Goal: Information Seeking & Learning: Learn about a topic

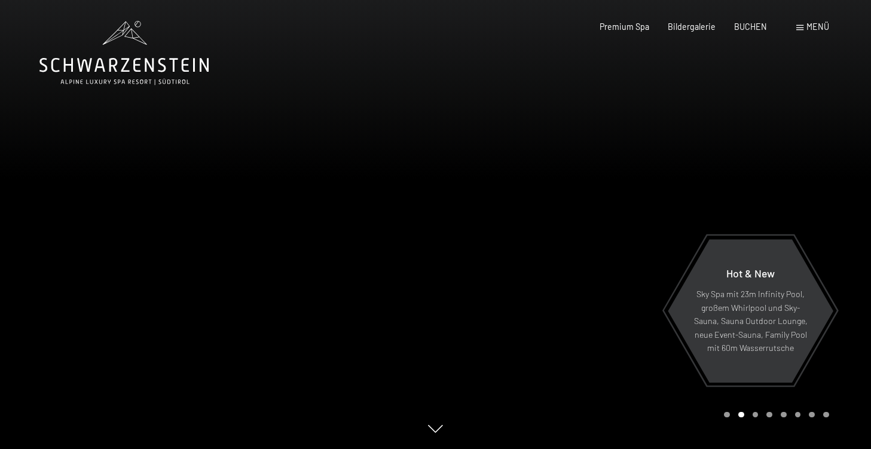
click at [813, 26] on span "Menü" at bounding box center [818, 27] width 23 height 10
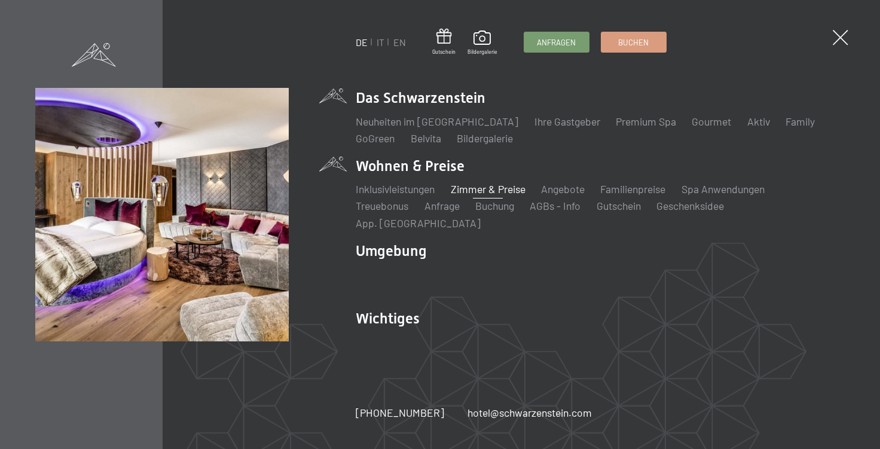
click at [491, 196] on link "Zimmer & Preise" at bounding box center [488, 188] width 75 height 13
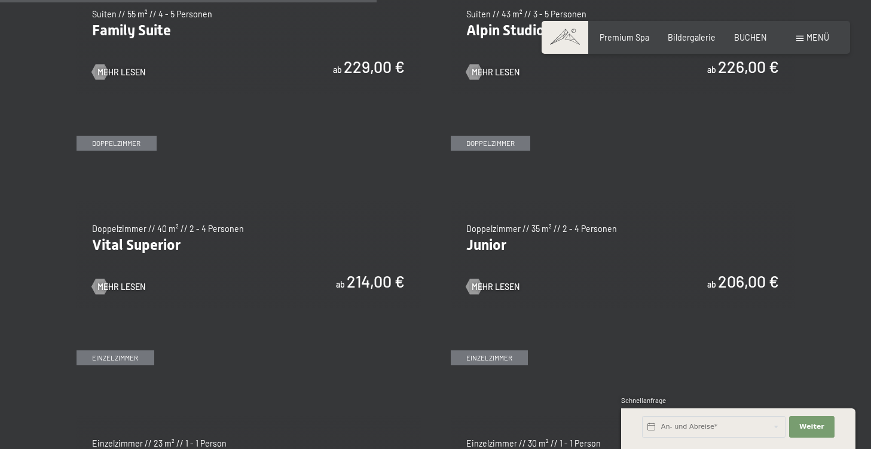
scroll to position [1443, 0]
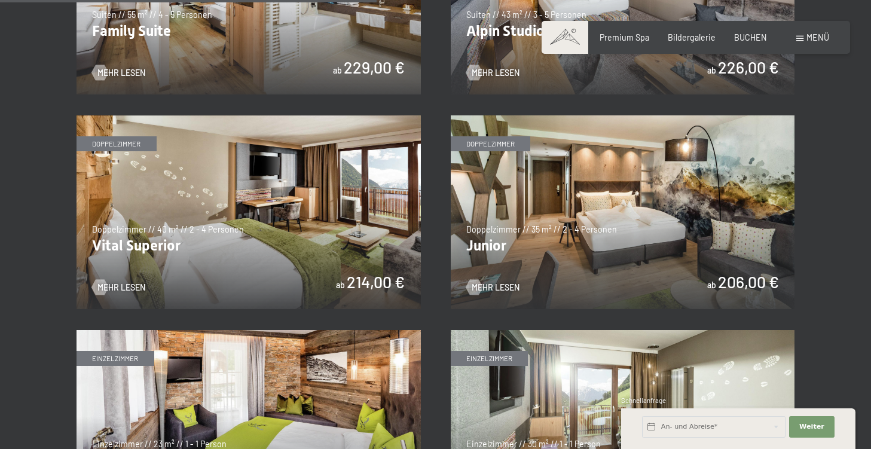
click at [451, 179] on img at bounding box center [278, 212] width 344 height 194
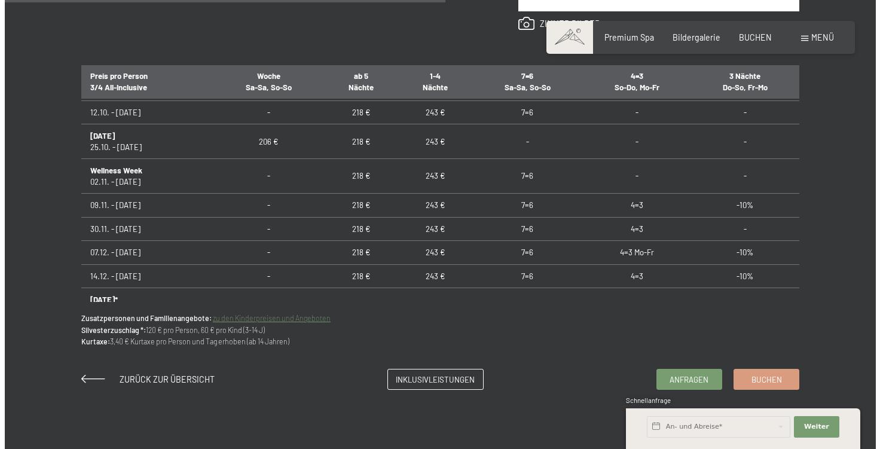
scroll to position [722, 0]
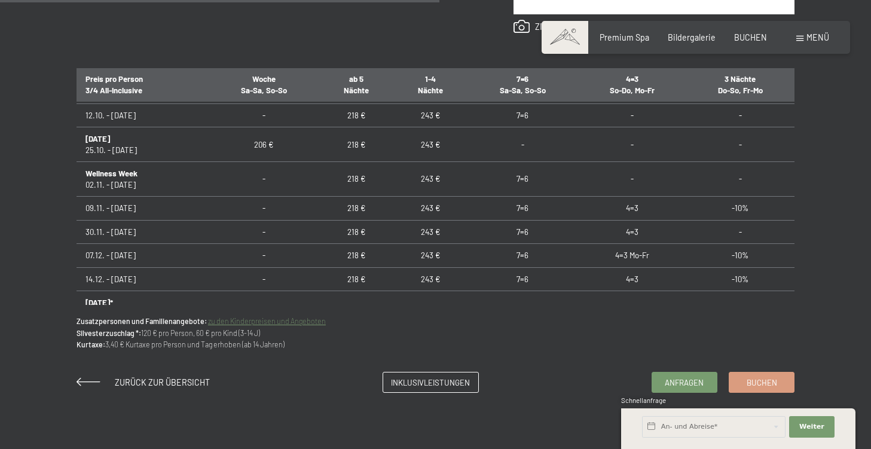
click at [804, 34] on div "Menü" at bounding box center [813, 38] width 33 height 12
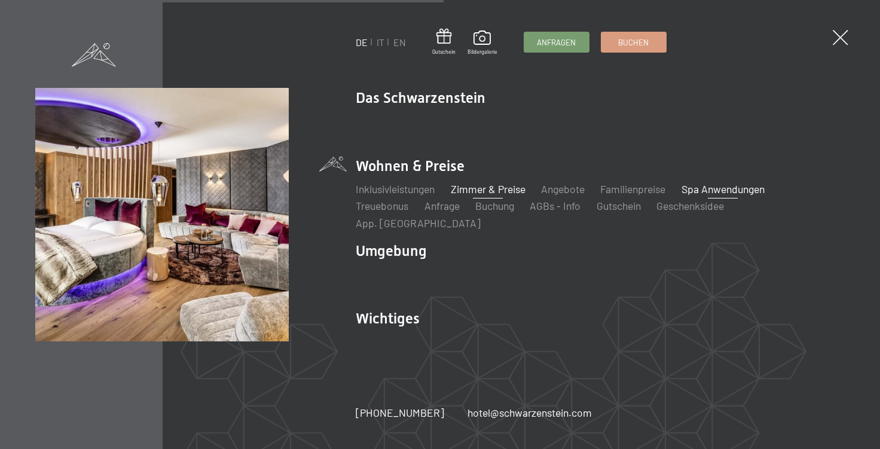
click at [730, 196] on link "Spa Anwendungen" at bounding box center [723, 188] width 83 height 13
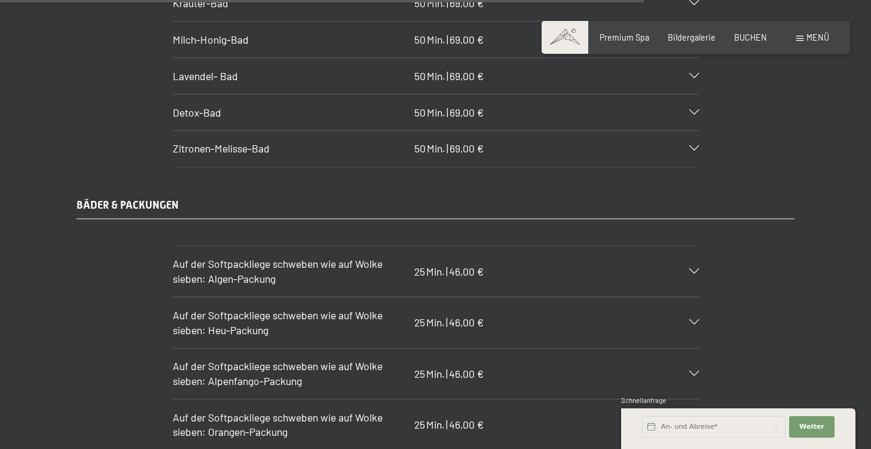
scroll to position [6213, 0]
click at [697, 319] on icon at bounding box center [695, 321] width 10 height 5
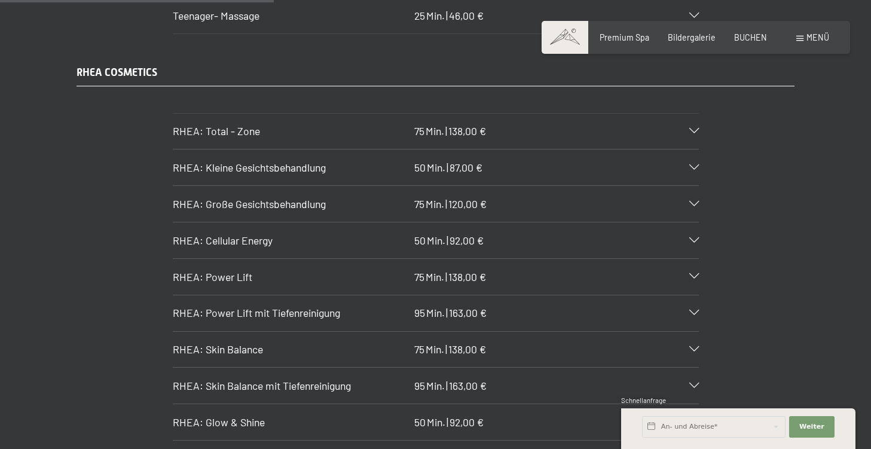
scroll to position [2706, 0]
click at [691, 309] on icon at bounding box center [695, 311] width 10 height 5
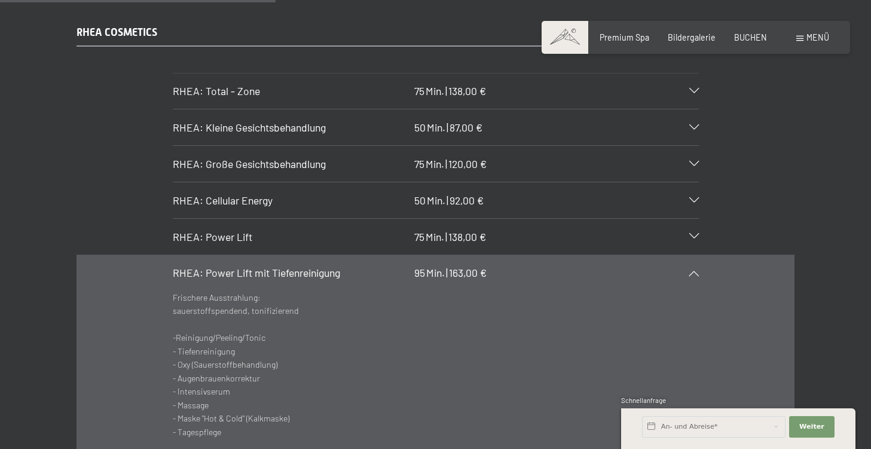
scroll to position [2743, 0]
click at [813, 167] on div "RHEA COSMETICS RHEA: Total - Zone 75 Min. | 138,00 € Intensive Behandlung der d…" at bounding box center [435, 415] width 797 height 779
click at [824, 241] on div "RHEA COSMETICS RHEA: Total - Zone 75 Min. | 138,00 € Intensive Behandlung der d…" at bounding box center [435, 415] width 797 height 779
click at [693, 271] on icon at bounding box center [695, 273] width 10 height 5
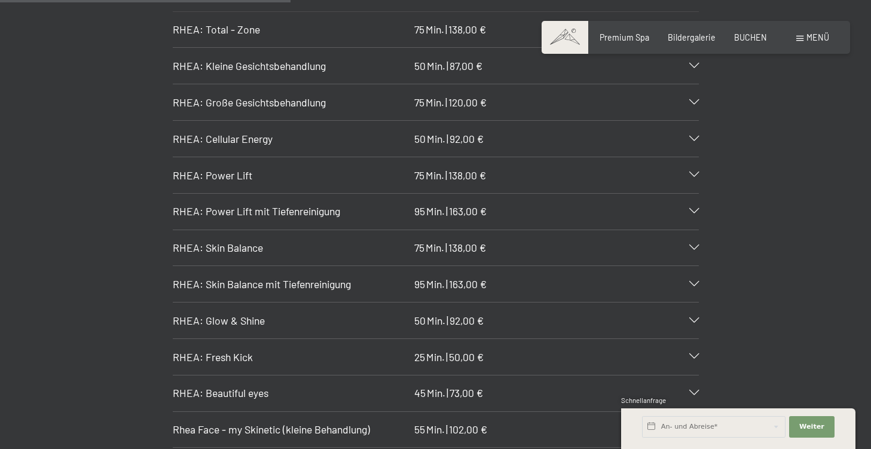
scroll to position [2806, 0]
click at [694, 281] on icon at bounding box center [695, 283] width 10 height 5
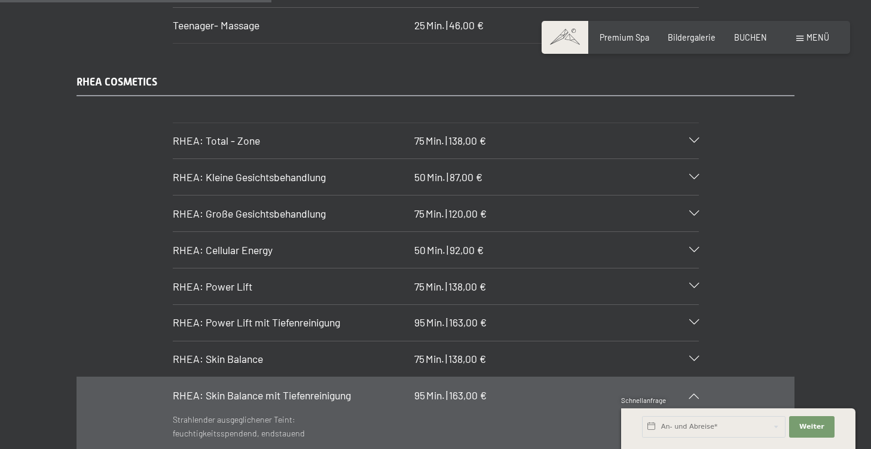
scroll to position [2694, 0]
click at [697, 393] on icon at bounding box center [695, 395] width 10 height 5
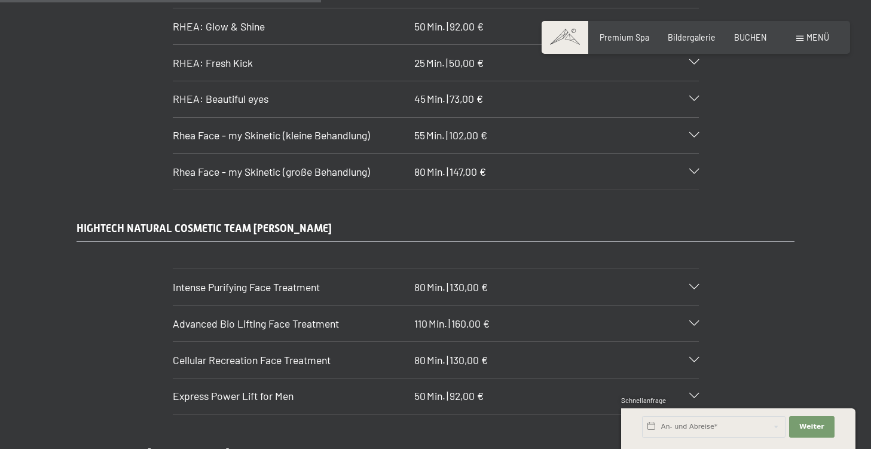
scroll to position [3101, 0]
click at [694, 283] on icon at bounding box center [695, 285] width 10 height 5
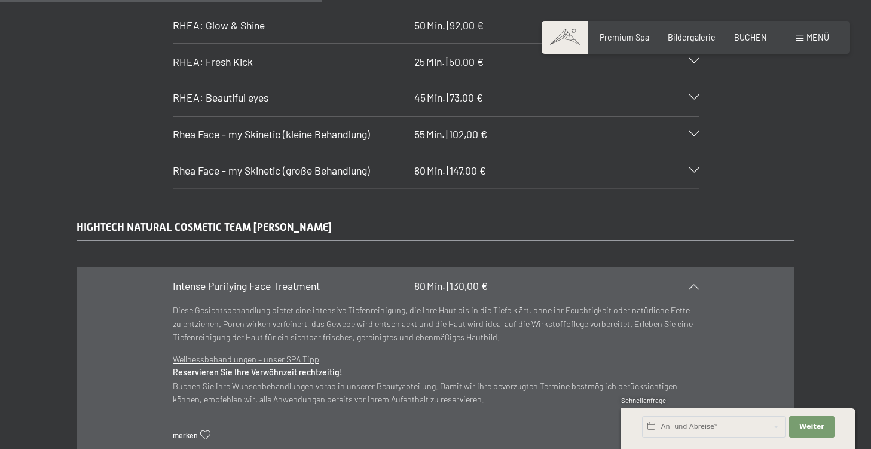
click at [695, 283] on icon at bounding box center [695, 285] width 10 height 5
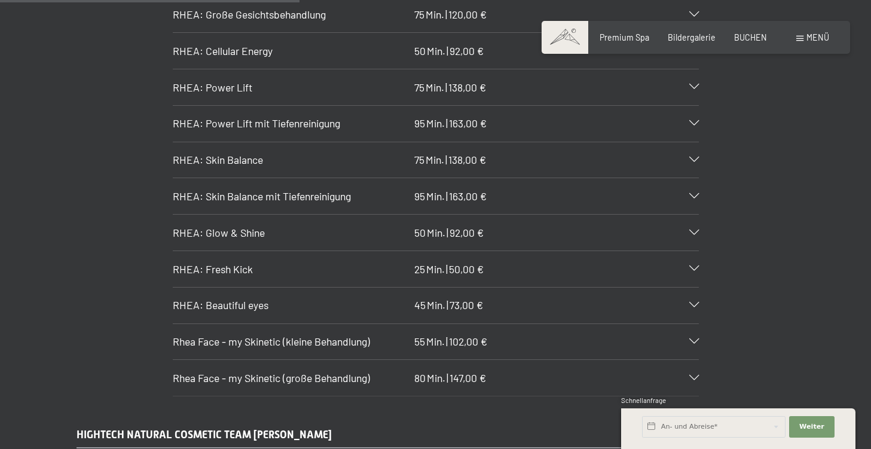
scroll to position [2913, 0]
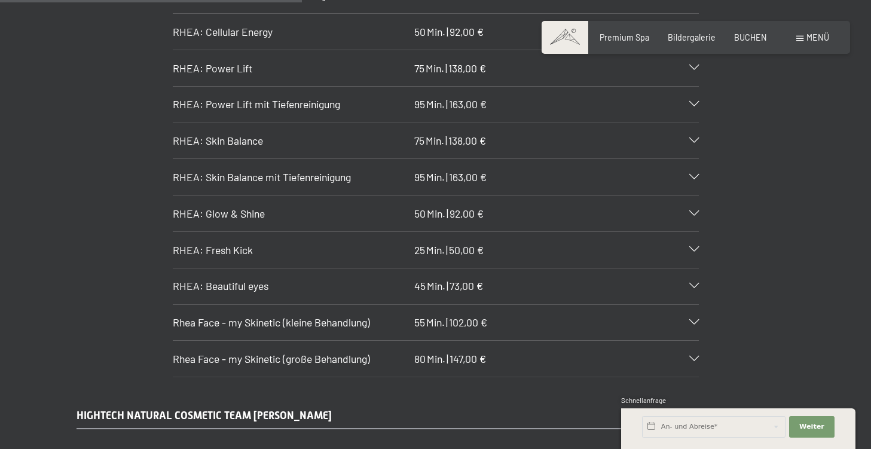
click at [695, 356] on icon at bounding box center [695, 358] width 10 height 5
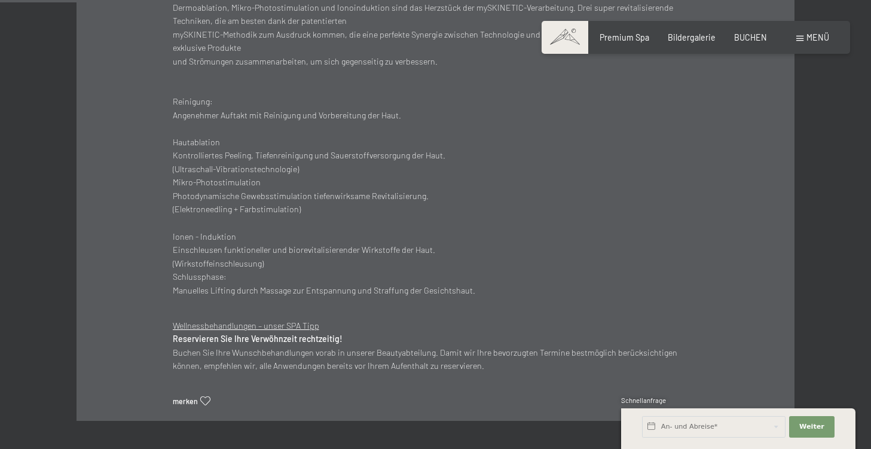
scroll to position [3307, 0]
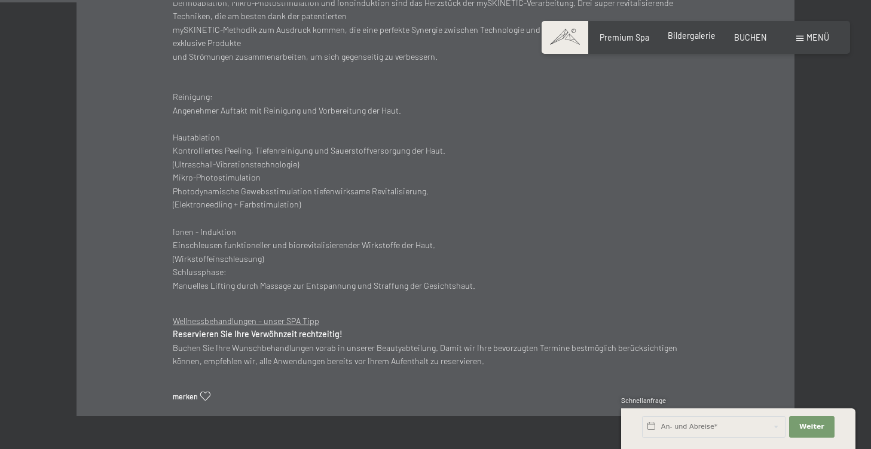
click at [686, 40] on span "Bildergalerie" at bounding box center [692, 35] width 48 height 10
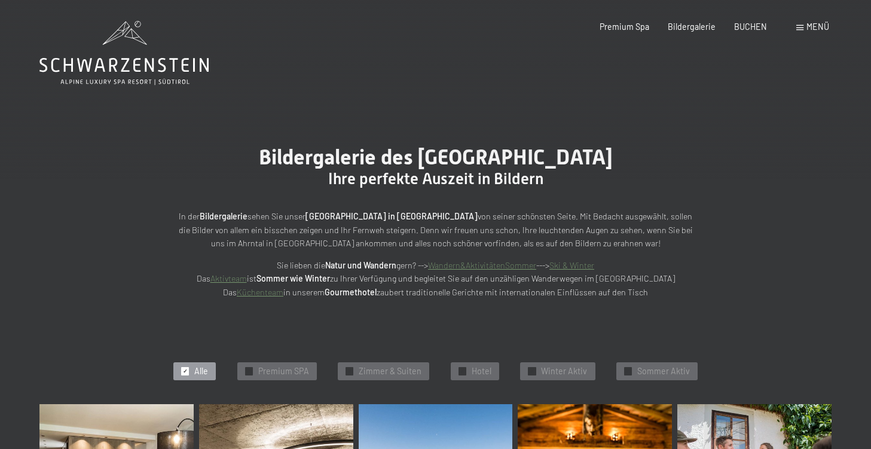
click at [804, 26] on div "Menü" at bounding box center [813, 27] width 33 height 12
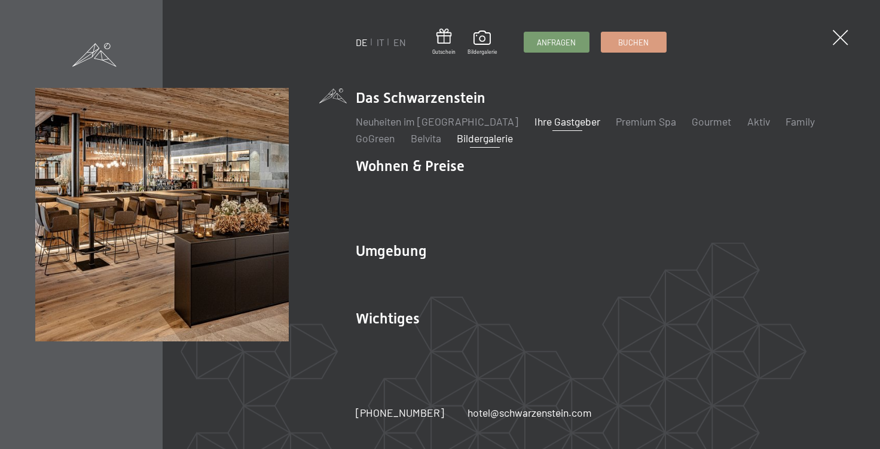
click at [542, 128] on link "Ihre Gastgeber" at bounding box center [568, 121] width 66 height 13
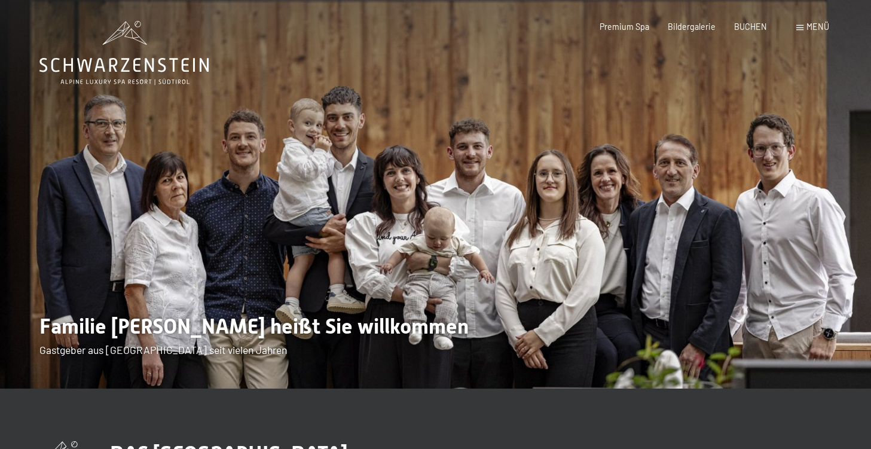
click at [815, 31] on span "Menü" at bounding box center [818, 27] width 23 height 10
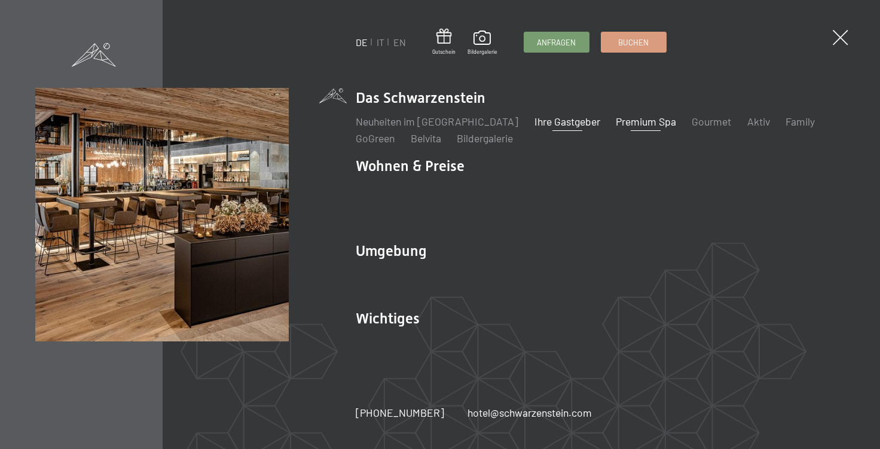
click at [617, 128] on link "Premium Spa" at bounding box center [646, 121] width 60 height 13
click at [692, 128] on link "Gourmet" at bounding box center [711, 121] width 39 height 13
click at [370, 145] on link "GoGreen" at bounding box center [375, 138] width 39 height 13
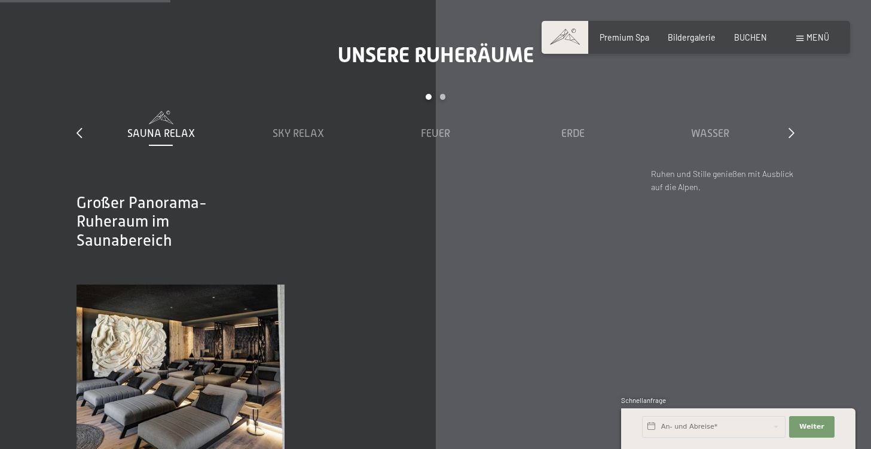
scroll to position [1465, 0]
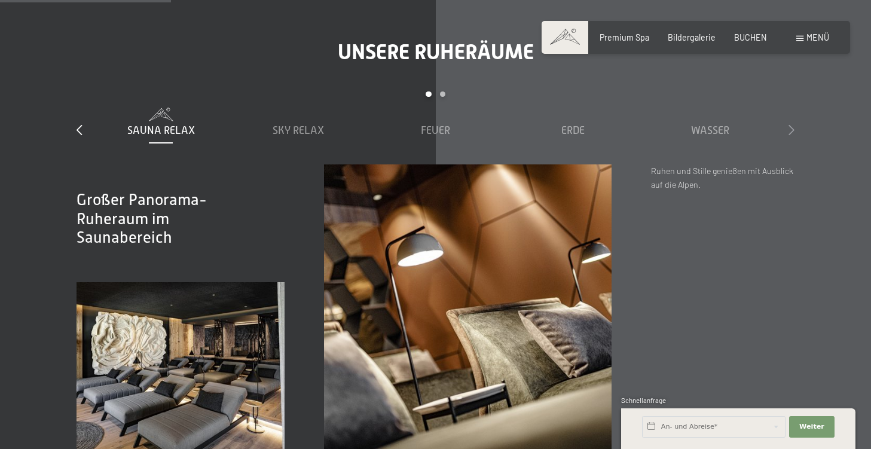
click at [792, 124] on icon at bounding box center [792, 129] width 6 height 11
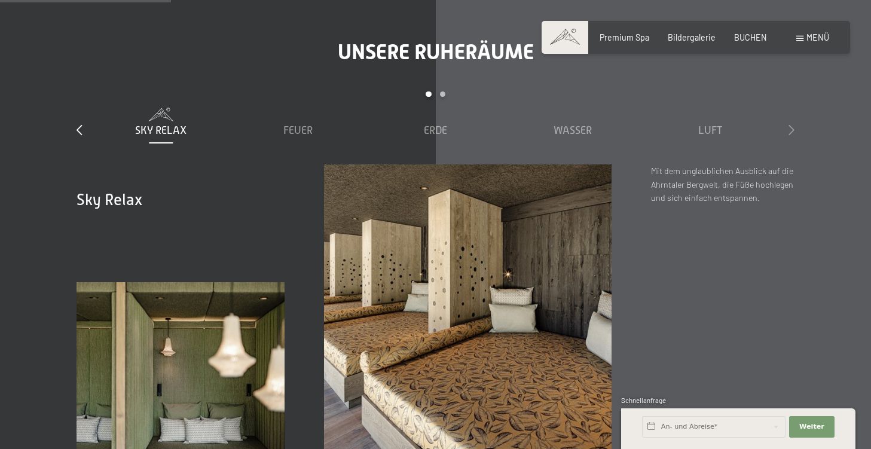
click at [792, 124] on icon at bounding box center [792, 129] width 6 height 11
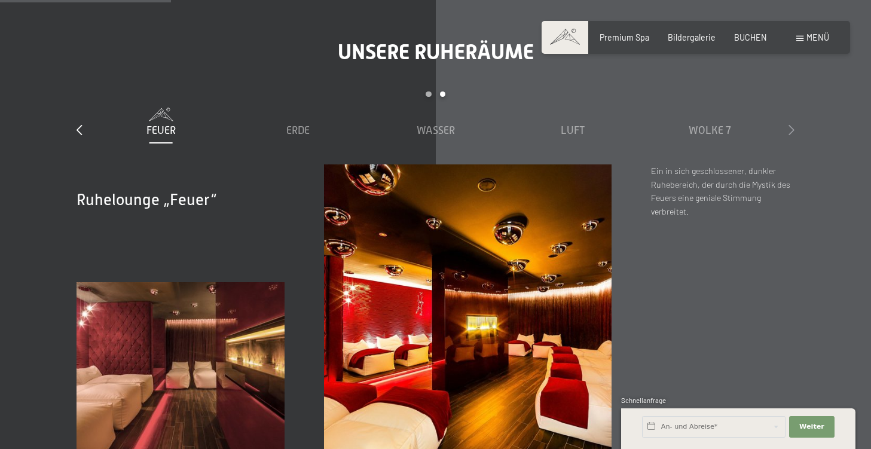
click at [792, 124] on icon at bounding box center [792, 129] width 6 height 11
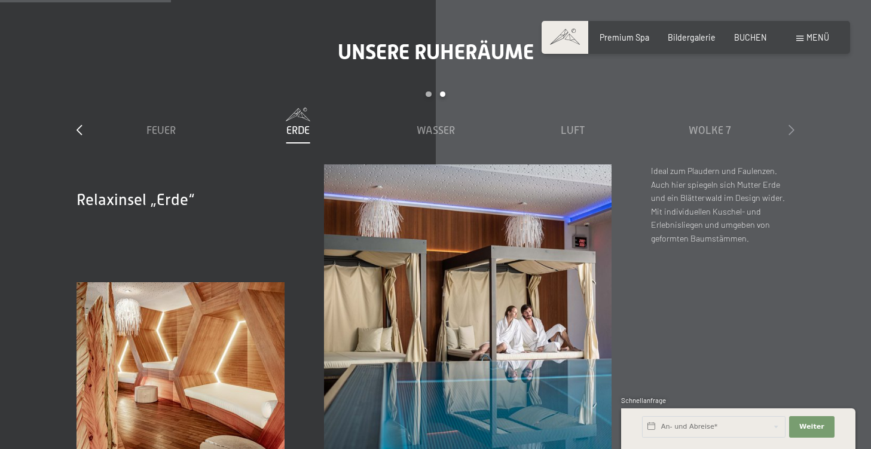
click at [790, 124] on icon at bounding box center [792, 129] width 6 height 11
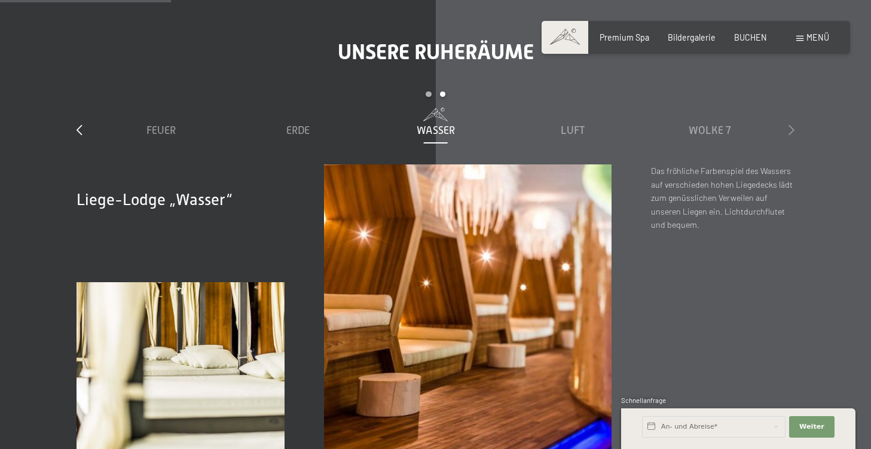
click at [792, 124] on icon at bounding box center [792, 129] width 6 height 11
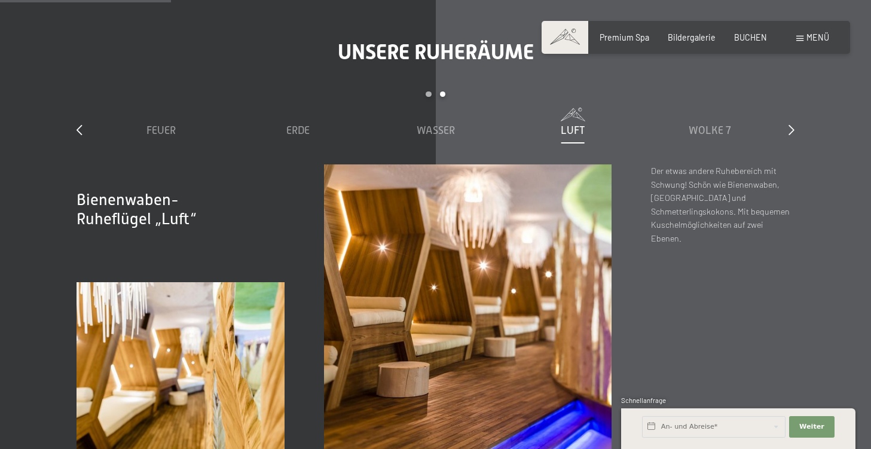
click at [84, 117] on div "slide 3 to 7 of 7 Sauna Relax Sky Relax Feuer Erde Wasser Luft Wolke 7" at bounding box center [436, 127] width 718 height 73
click at [78, 124] on icon at bounding box center [80, 129] width 6 height 11
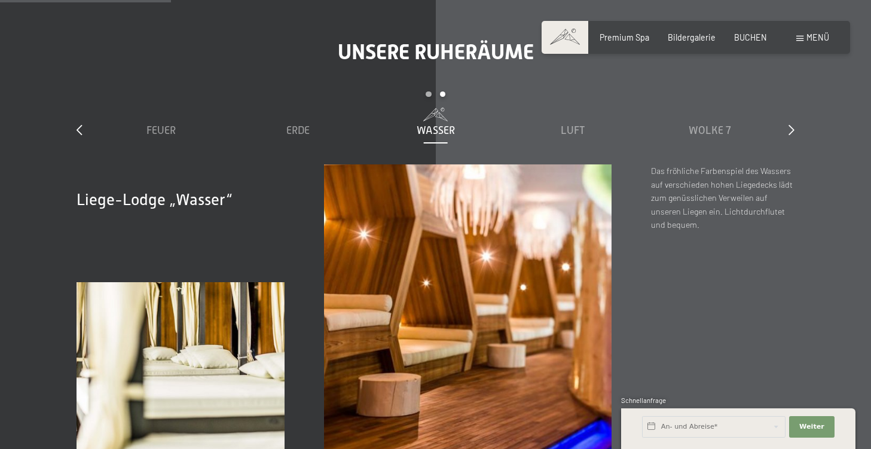
click at [84, 117] on div "slide 3 to 7 of 7 Sauna Relax Sky Relax Feuer Erde Wasser Luft Wolke 7" at bounding box center [436, 127] width 718 height 73
click at [79, 123] on div at bounding box center [80, 130] width 6 height 15
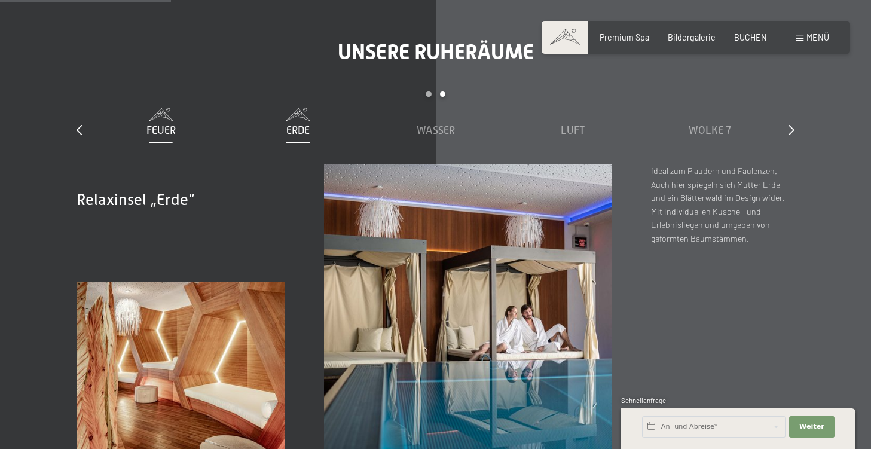
click at [100, 123] on div "Feuer" at bounding box center [160, 130] width 127 height 15
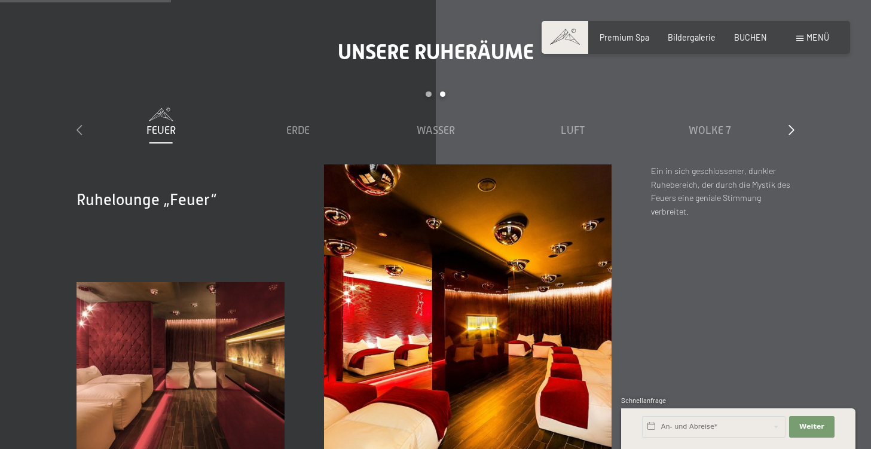
click at [79, 123] on div at bounding box center [80, 130] width 6 height 15
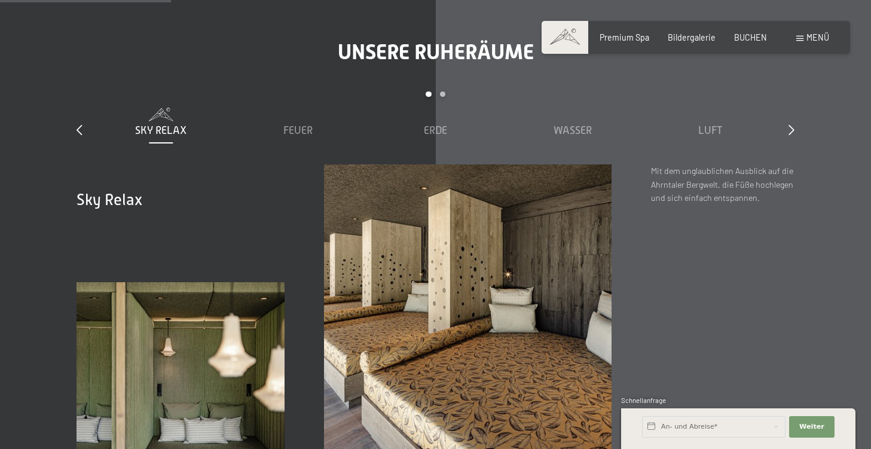
click at [100, 123] on div "Sky Relax" at bounding box center [160, 130] width 127 height 15
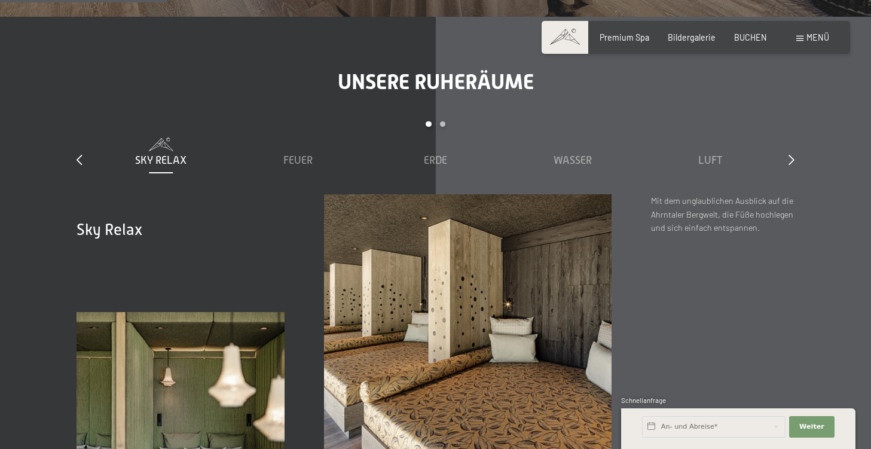
scroll to position [1435, 0]
click at [791, 154] on icon at bounding box center [792, 159] width 6 height 11
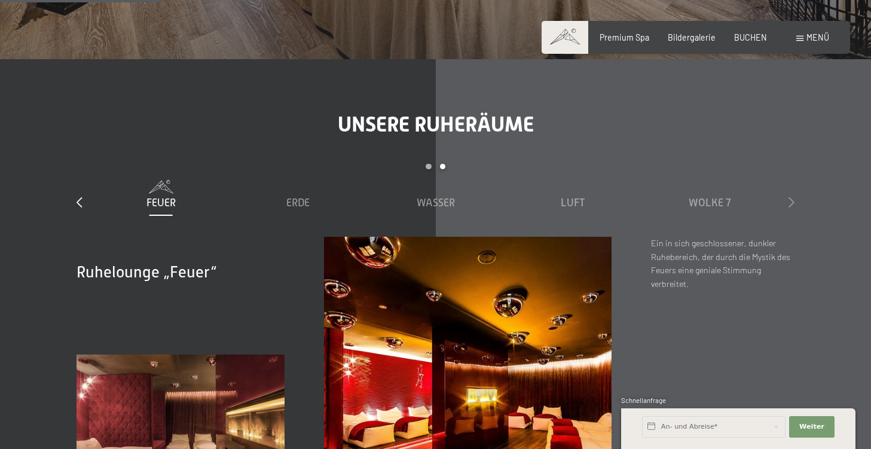
scroll to position [1391, 0]
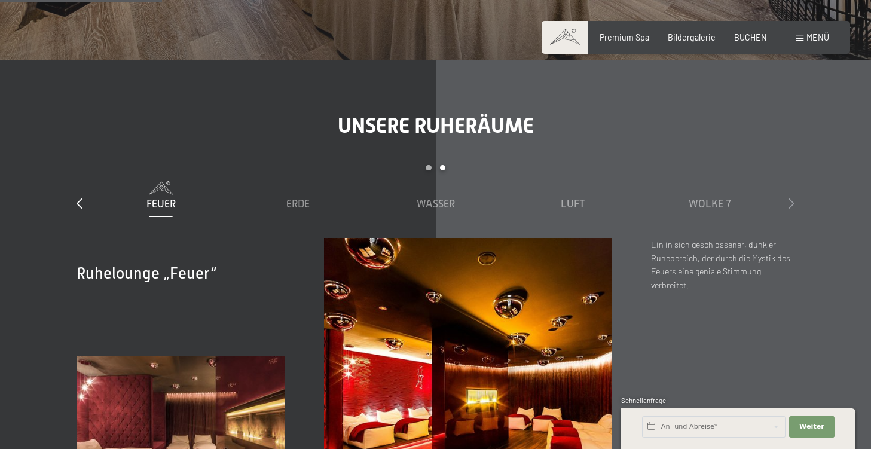
click at [792, 198] on icon at bounding box center [792, 203] width 6 height 11
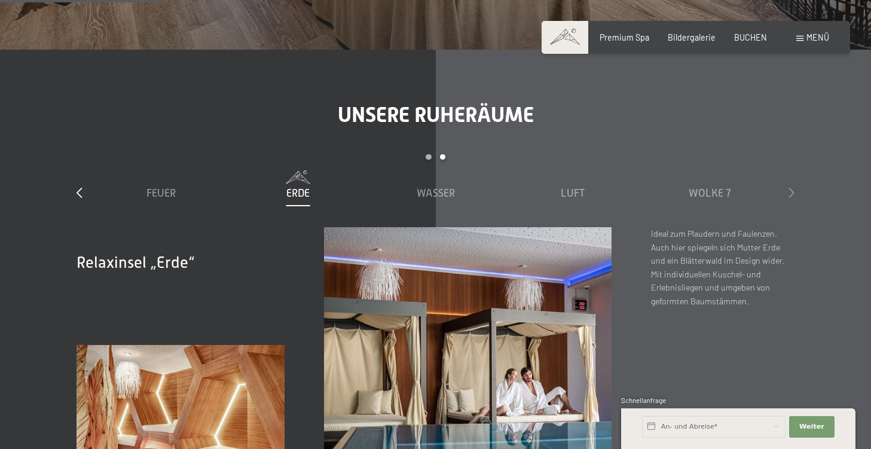
scroll to position [1402, 0]
click at [792, 187] on icon at bounding box center [792, 192] width 6 height 11
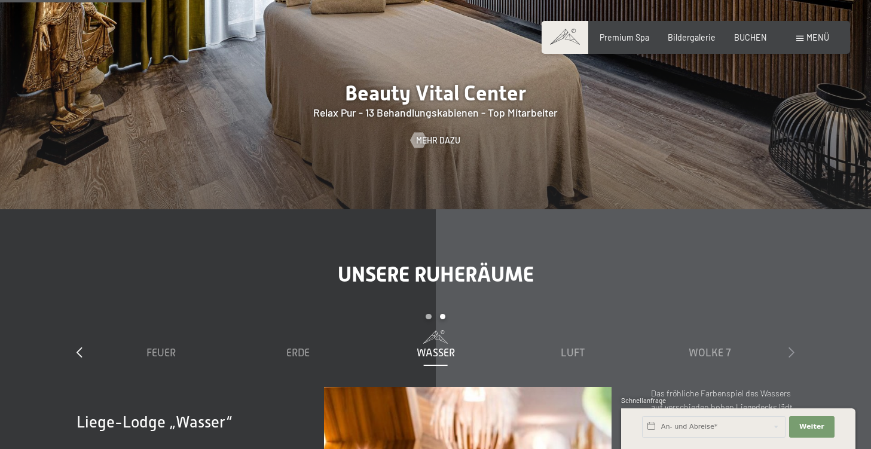
scroll to position [1243, 0]
click at [791, 346] on icon at bounding box center [792, 351] width 6 height 11
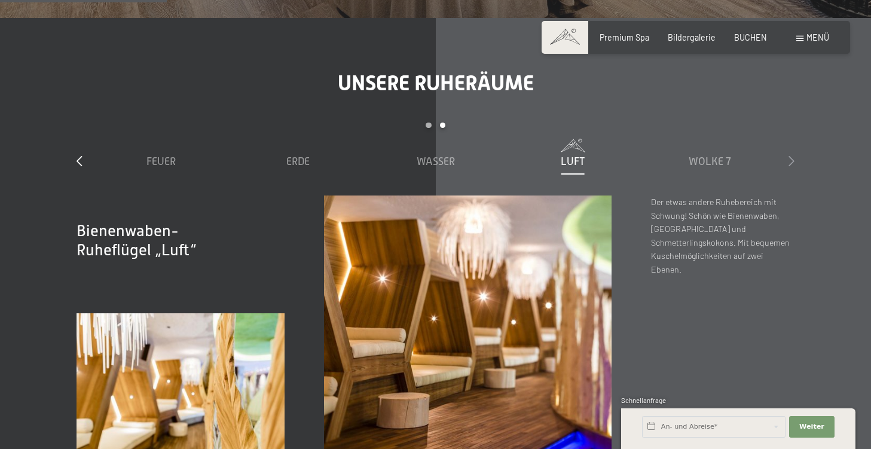
scroll to position [1431, 0]
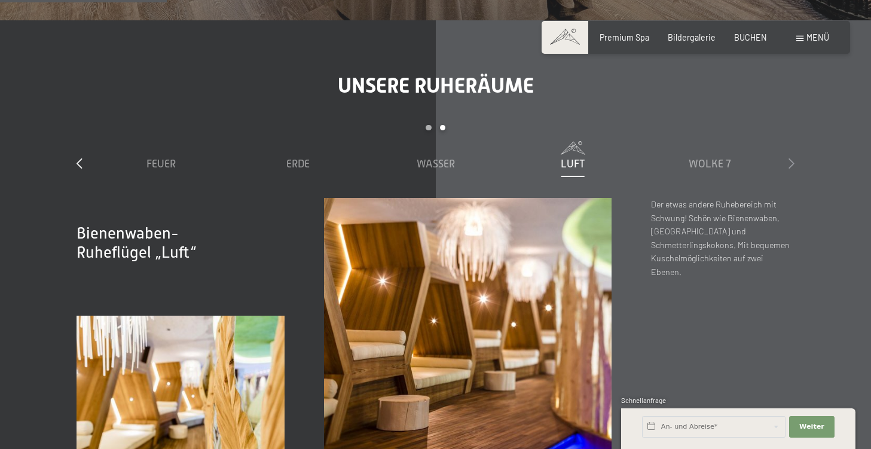
click at [793, 158] on icon at bounding box center [792, 163] width 6 height 11
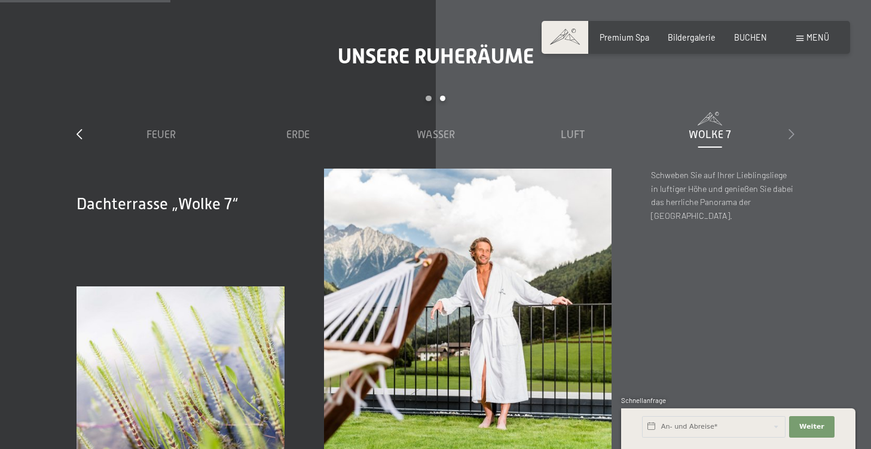
scroll to position [1460, 0]
click at [792, 129] on icon at bounding box center [792, 134] width 6 height 11
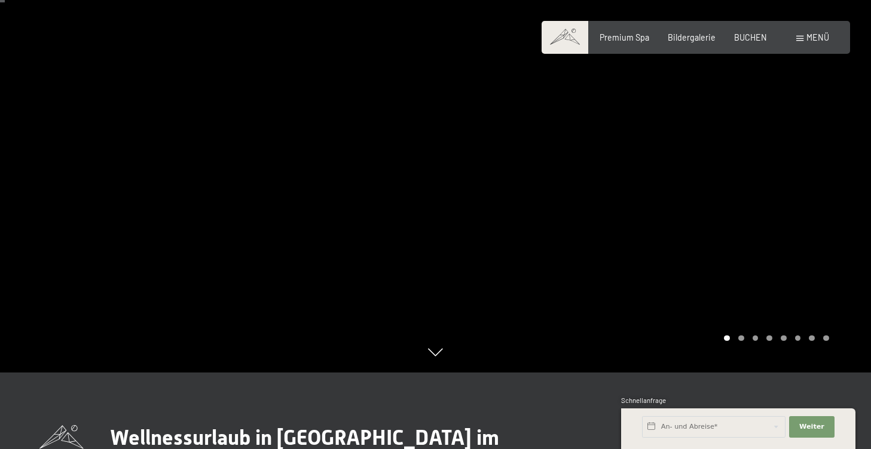
scroll to position [0, 0]
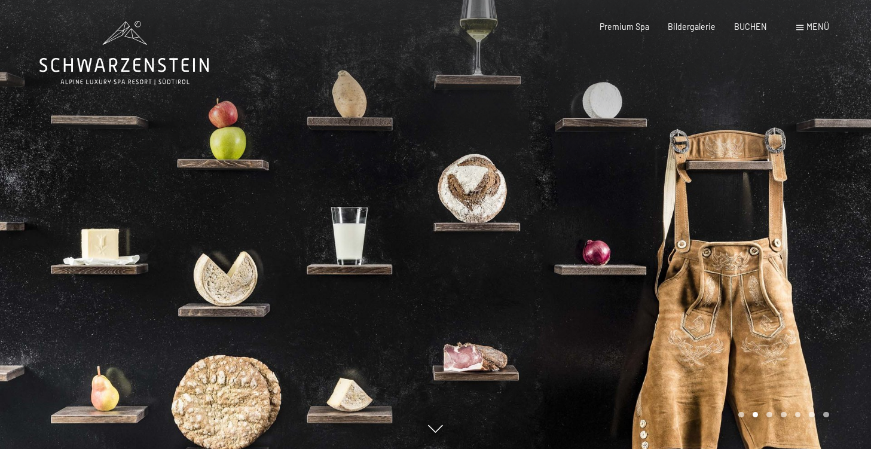
click at [678, 123] on div at bounding box center [654, 224] width 436 height 449
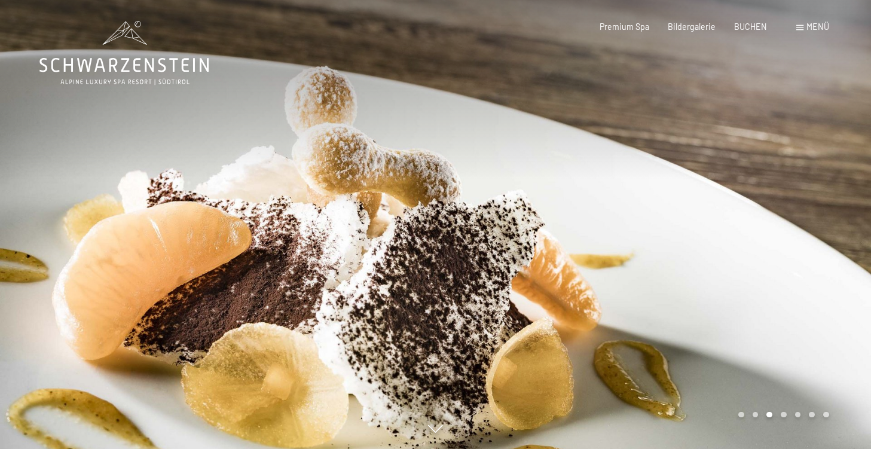
click at [804, 261] on div at bounding box center [654, 224] width 436 height 449
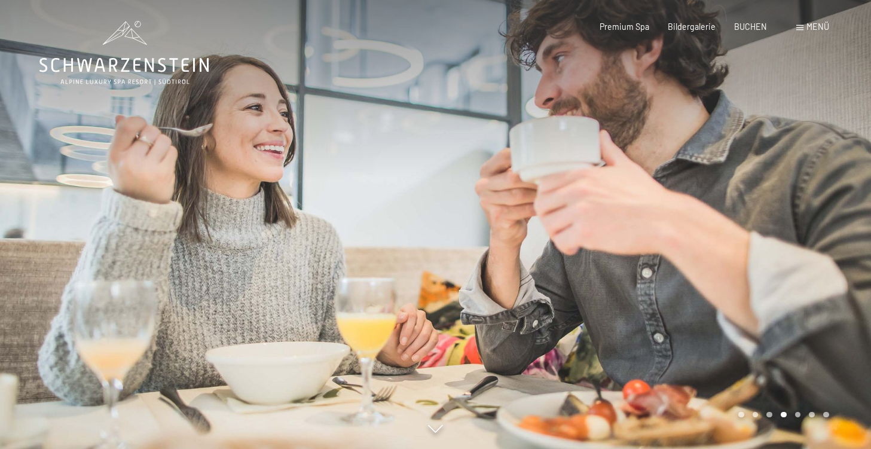
click at [812, 258] on div at bounding box center [654, 224] width 436 height 449
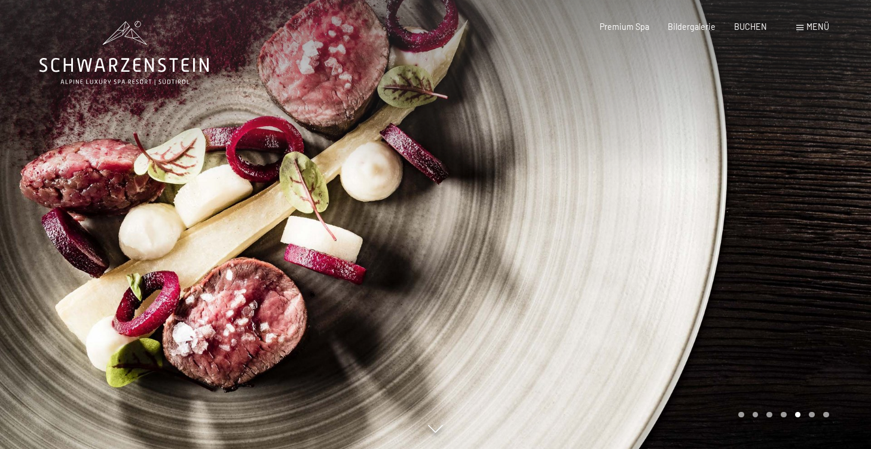
click at [820, 258] on div at bounding box center [654, 224] width 436 height 449
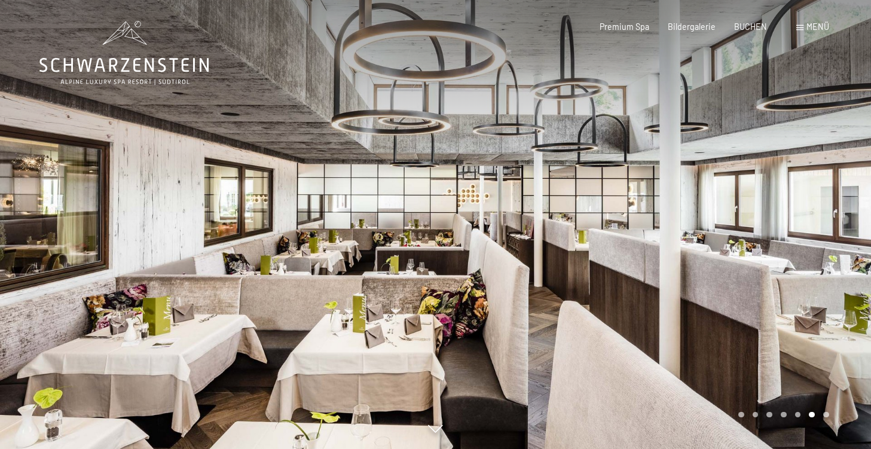
click at [821, 257] on div at bounding box center [654, 224] width 436 height 449
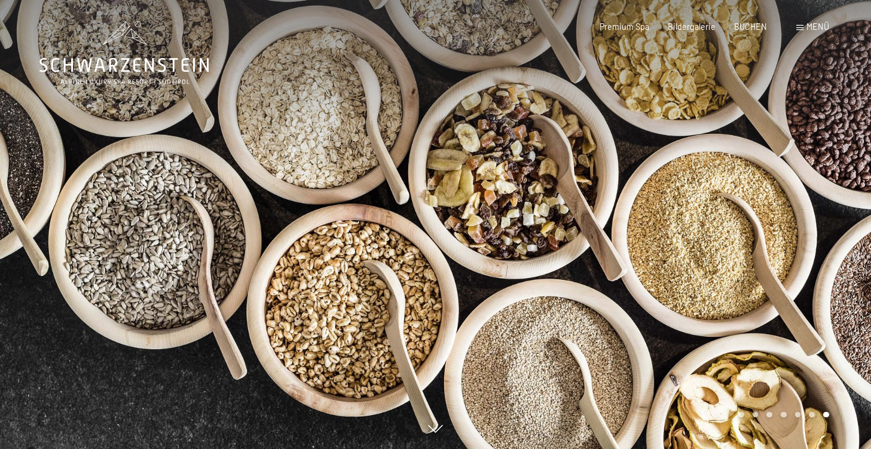
click at [822, 263] on div at bounding box center [654, 224] width 436 height 449
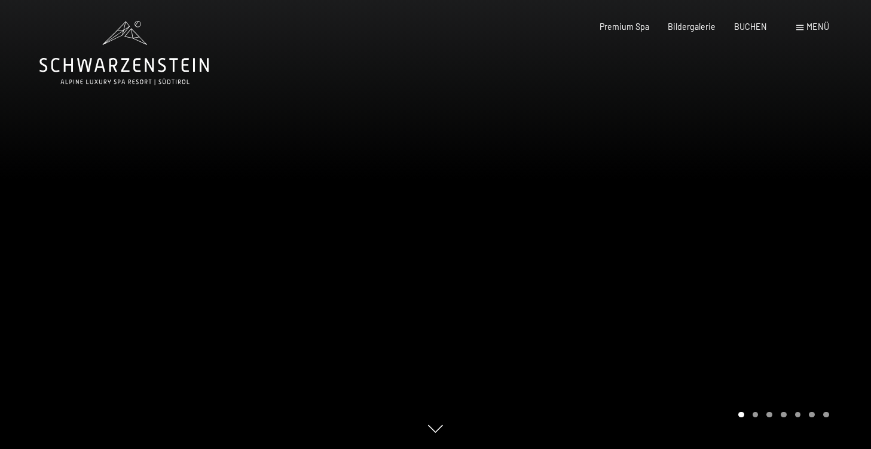
click at [834, 251] on div at bounding box center [654, 224] width 436 height 449
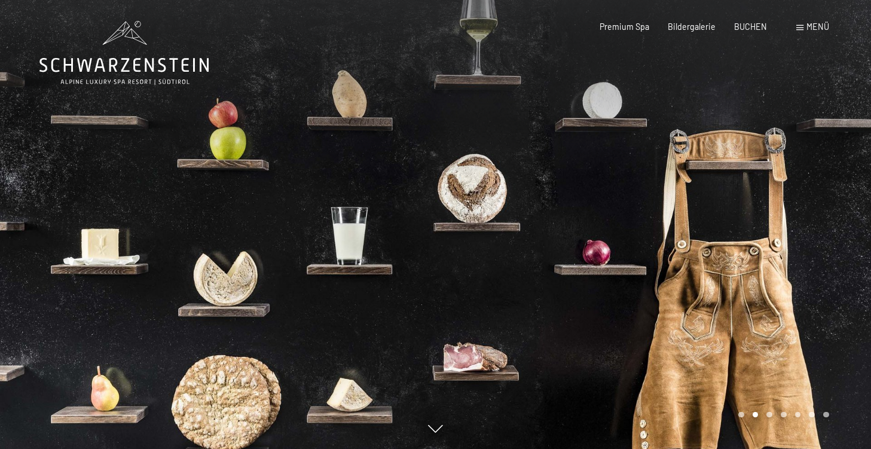
click at [834, 251] on div at bounding box center [654, 224] width 436 height 449
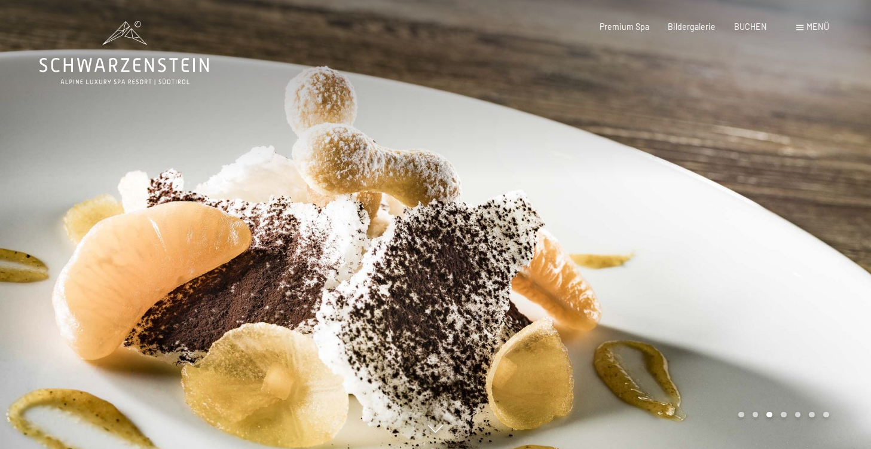
click at [834, 245] on div at bounding box center [654, 224] width 436 height 449
click at [831, 242] on div at bounding box center [654, 224] width 436 height 449
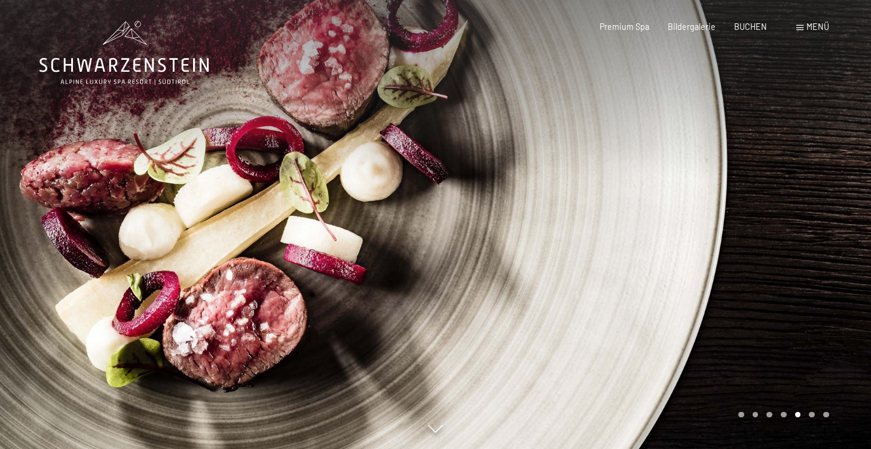
click at [835, 244] on div at bounding box center [654, 224] width 436 height 449
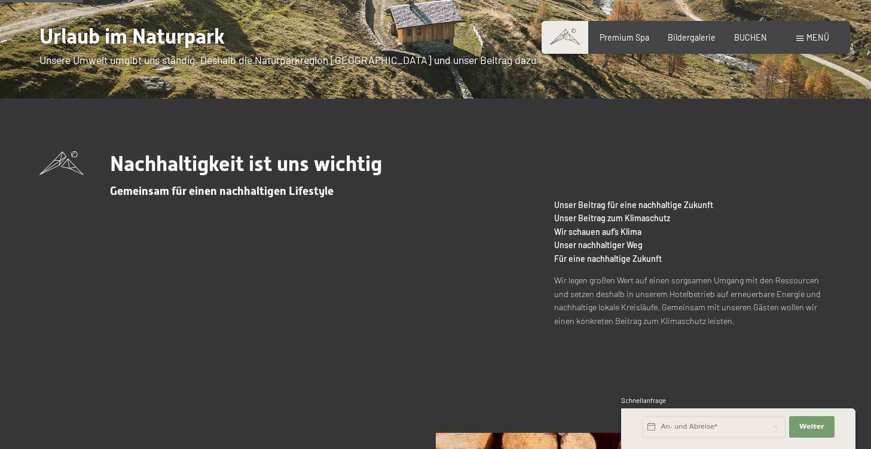
scroll to position [290, 0]
click at [812, 325] on p "Wir legen großen Wert auf einen sorgsamen Umgang mit den Ressourcen und setzen …" at bounding box center [692, 301] width 277 height 54
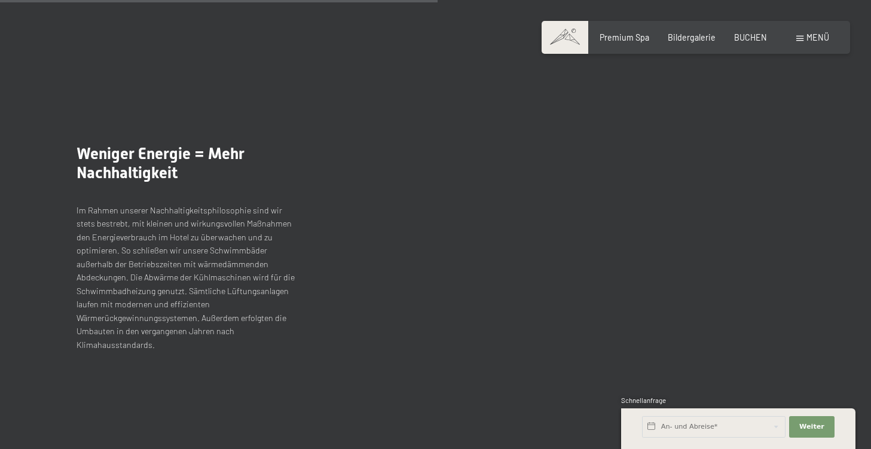
scroll to position [1529, 0]
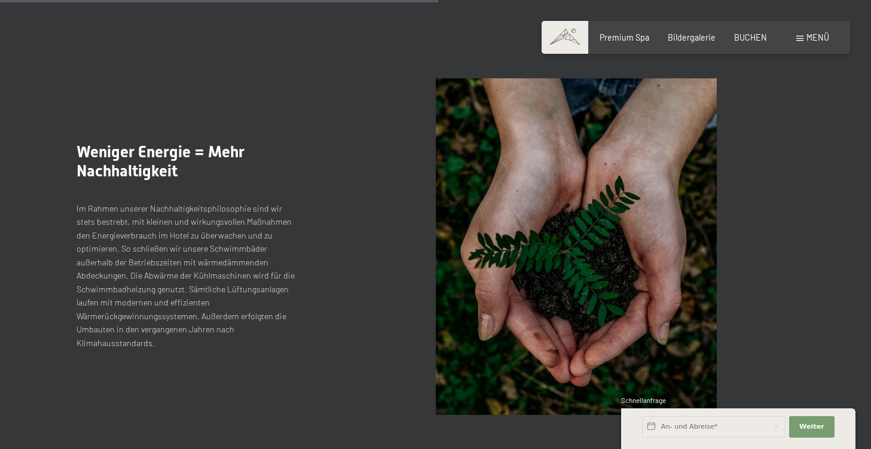
click at [778, 346] on picture at bounding box center [615, 246] width 359 height 337
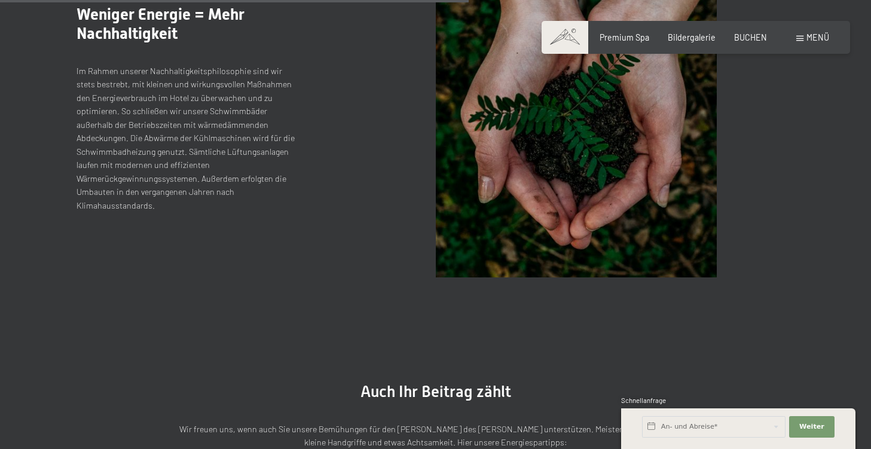
scroll to position [1665, 0]
